Goal: Transaction & Acquisition: Purchase product/service

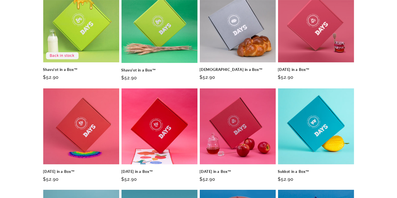
scroll to position [212, 0]
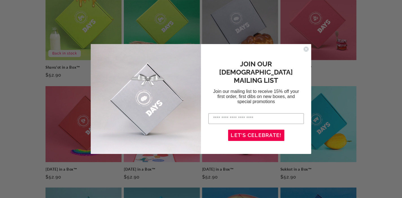
click at [304, 50] on circle "Close dialog" at bounding box center [306, 48] width 5 height 5
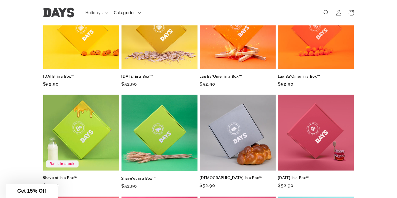
scroll to position [70, 0]
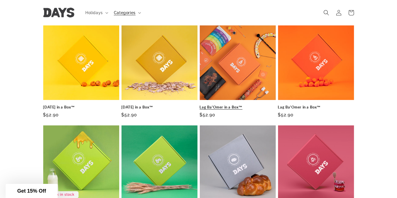
click at [212, 110] on link "Lag Ba'Omer in a Box™" at bounding box center [238, 107] width 76 height 5
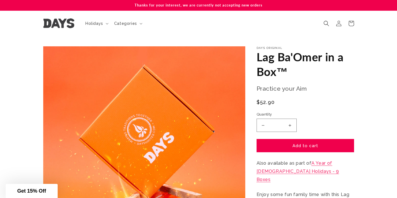
scroll to position [1, 0]
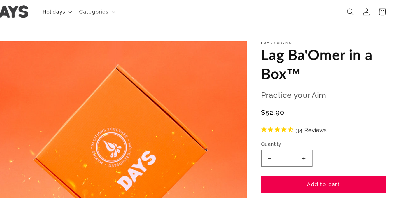
click at [89, 24] on span "Holidays" at bounding box center [94, 22] width 18 height 5
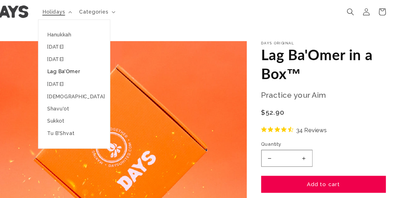
click at [108, 69] on link "Lag Ba'Omer" at bounding box center [110, 69] width 56 height 10
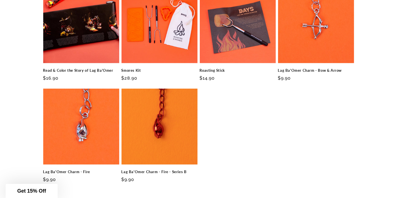
scroll to position [795, 0]
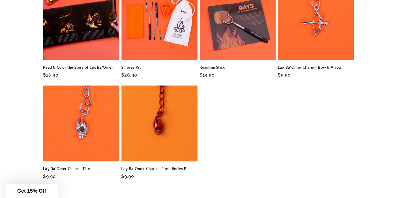
drag, startPoint x: 277, startPoint y: 68, endPoint x: 312, endPoint y: 83, distance: 38.4
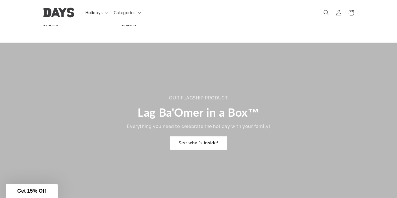
scroll to position [275, 0]
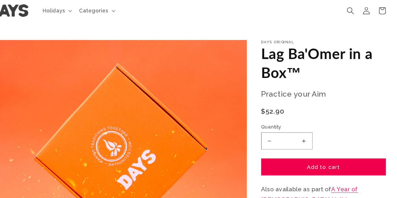
scroll to position [1, 0]
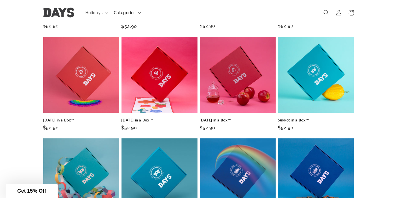
scroll to position [134, 0]
